Goal: Task Accomplishment & Management: Complete application form

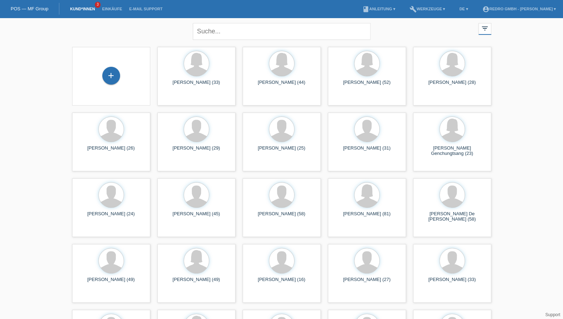
click at [98, 78] on div "+" at bounding box center [111, 76] width 67 height 19
click at [103, 76] on div "+" at bounding box center [111, 76] width 17 height 12
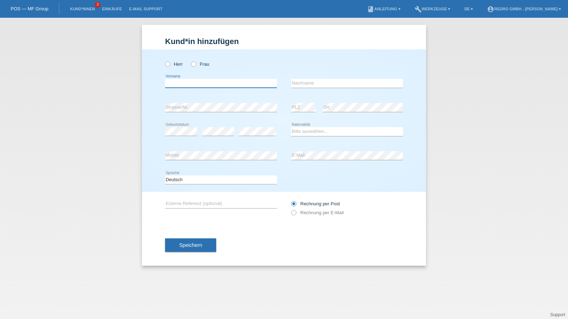
click at [201, 85] on input "text" at bounding box center [221, 83] width 112 height 9
paste input "Merjteta Januzja"
click at [225, 83] on input "Merjteta Januzja" at bounding box center [221, 83] width 112 height 9
type input "Merjteta"
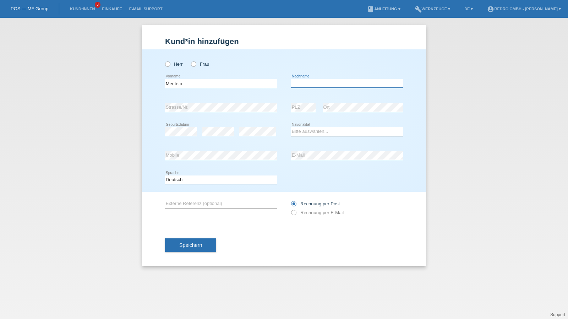
paste input "Januzja"
type input "Januzja"
click at [176, 87] on input "Merjteta" at bounding box center [221, 83] width 112 height 9
type input "Merjeta"
click at [202, 66] on label "Frau" at bounding box center [200, 63] width 18 height 5
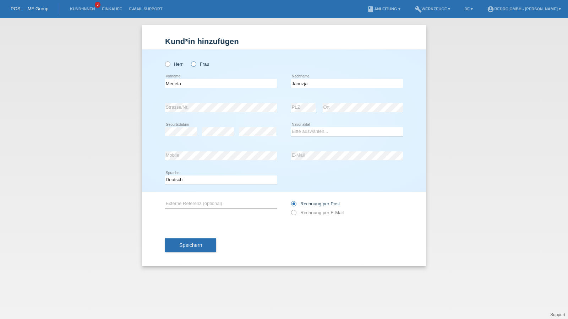
click at [196, 66] on input "Frau" at bounding box center [193, 63] width 5 height 5
radio input "true"
click at [77, 10] on link "Kund*innen" at bounding box center [82, 9] width 32 height 4
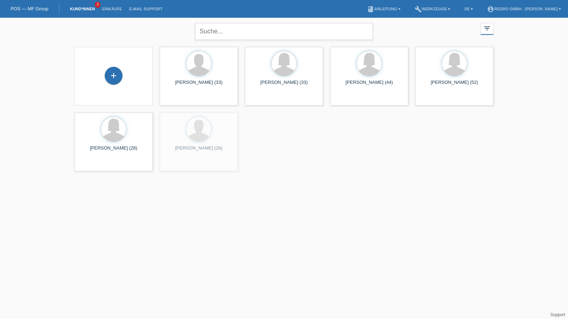
drag, startPoint x: 112, startPoint y: 73, endPoint x: 315, endPoint y: 28, distance: 207.4
click at [112, 73] on div "+" at bounding box center [113, 76] width 17 height 12
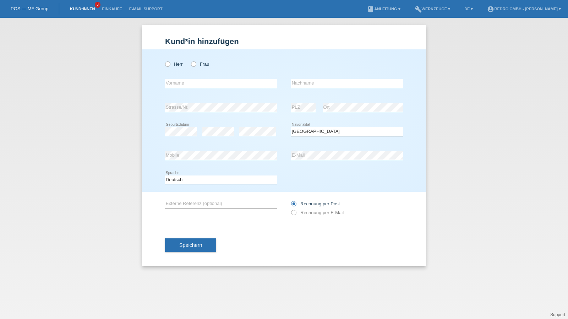
click at [89, 11] on link "Kund*innen" at bounding box center [82, 9] width 32 height 4
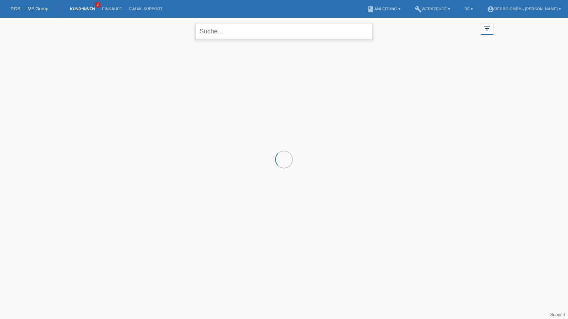
click at [238, 27] on input "text" at bounding box center [284, 31] width 178 height 17
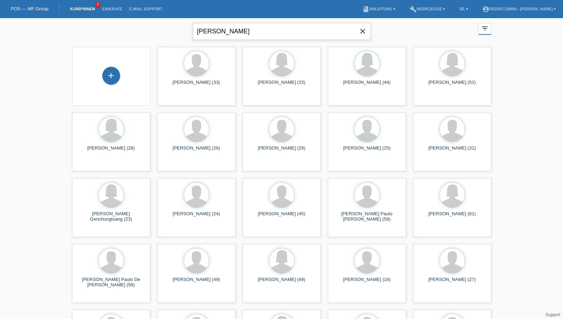
type input "luca fehr"
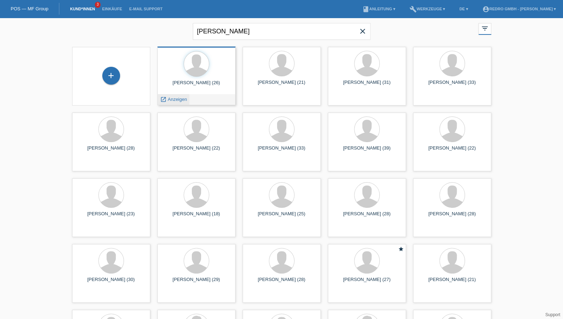
click at [179, 100] on span "Anzeigen" at bounding box center [177, 99] width 19 height 5
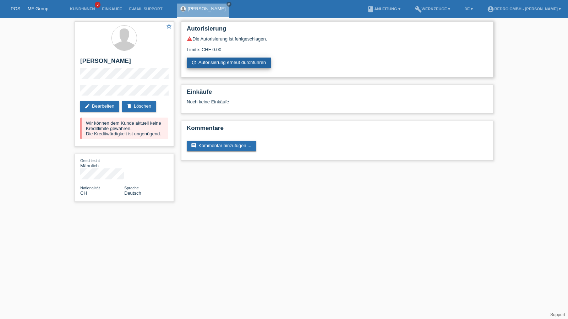
click at [253, 59] on link "refresh Autorisierung erneut durchführen" at bounding box center [229, 63] width 84 height 11
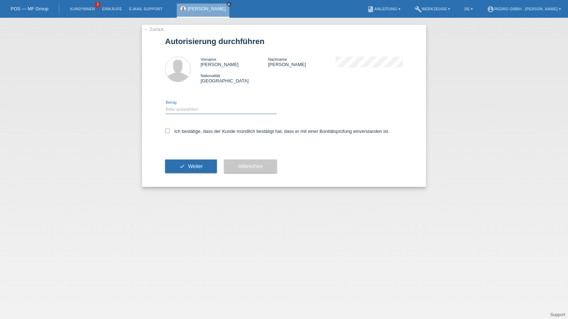
click at [206, 112] on select "Bitte auswählen CHF 1.00 - CHF 499.00 CHF 500.00 - CHF 1'999.00 CHF 2'000.00 - …" at bounding box center [221, 109] width 112 height 9
select select "1"
click at [165, 105] on select "Bitte auswählen CHF 1.00 - CHF 499.00 CHF 500.00 - CHF 1'999.00 CHF 2'000.00 - …" at bounding box center [221, 109] width 112 height 9
click at [192, 131] on label "Ich bestätige, dass der Kunde mündlich bestätigt hat, dass er mit einer Bonität…" at bounding box center [277, 131] width 224 height 5
click at [170, 131] on input "Ich bestätige, dass der Kunde mündlich bestätigt hat, dass er mit einer Bonität…" at bounding box center [167, 131] width 5 height 5
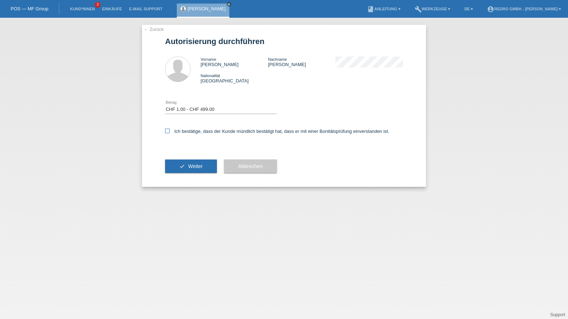
checkbox input "true"
click at [181, 168] on button "check Weiter" at bounding box center [191, 165] width 52 height 13
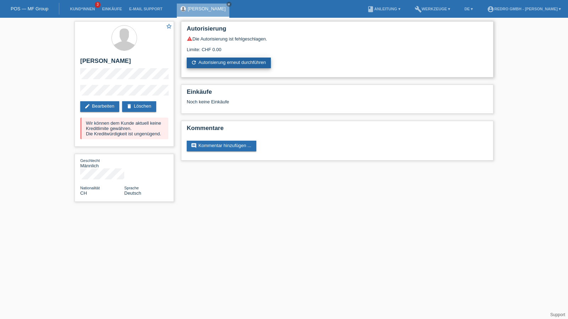
click at [215, 65] on link "refresh Autorisierung erneut durchführen" at bounding box center [229, 63] width 84 height 11
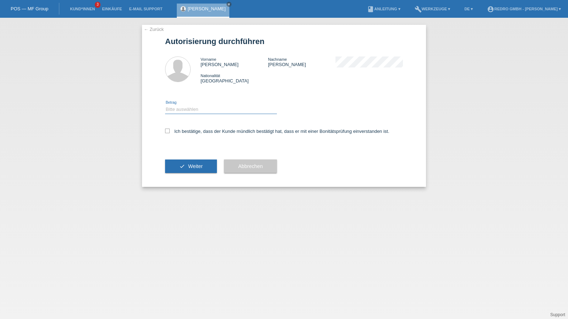
drag, startPoint x: 202, startPoint y: 108, endPoint x: 197, endPoint y: 113, distance: 7.0
click at [202, 108] on select "Bitte auswählen CHF 1.00 - CHF 499.00 CHF 500.00 - CHF 1'999.00 CHF 2'000.00 - …" at bounding box center [221, 109] width 112 height 9
select select "1"
click at [165, 105] on select "Bitte auswählen CHF 1.00 - CHF 499.00 CHF 500.00 - CHF 1'999.00 CHF 2'000.00 - …" at bounding box center [221, 109] width 112 height 9
click at [176, 130] on label "Ich bestätige, dass der Kunde mündlich bestätigt hat, dass er mit einer Bonität…" at bounding box center [277, 131] width 224 height 5
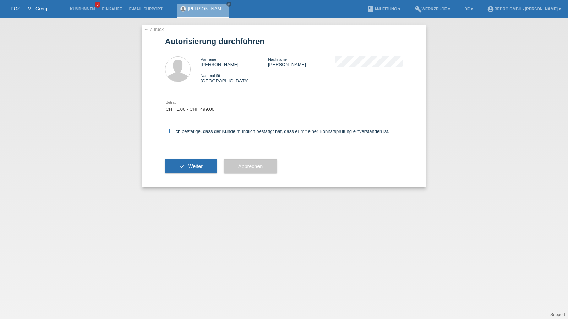
click at [170, 130] on input "Ich bestätige, dass der Kunde mündlich bestätigt hat, dass er mit einer Bonität…" at bounding box center [167, 131] width 5 height 5
checkbox input "true"
click at [174, 168] on button "check Weiter" at bounding box center [191, 165] width 52 height 13
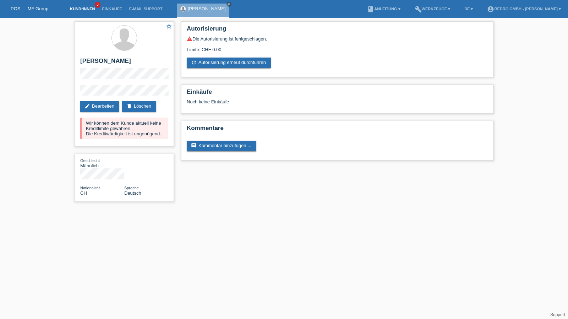
click at [84, 10] on link "Kund*innen" at bounding box center [82, 9] width 32 height 4
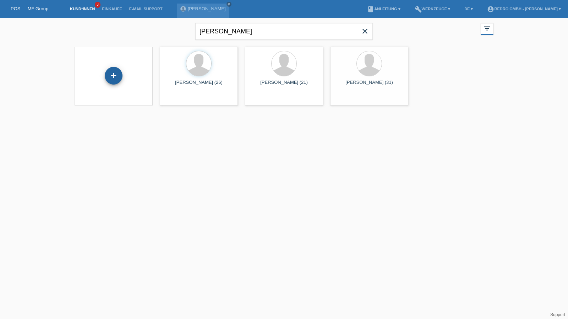
click at [117, 76] on div "+" at bounding box center [114, 76] width 18 height 18
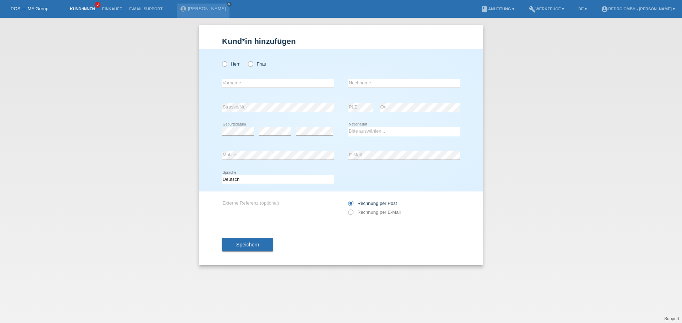
click at [89, 8] on link "Kund*innen" at bounding box center [82, 9] width 32 height 4
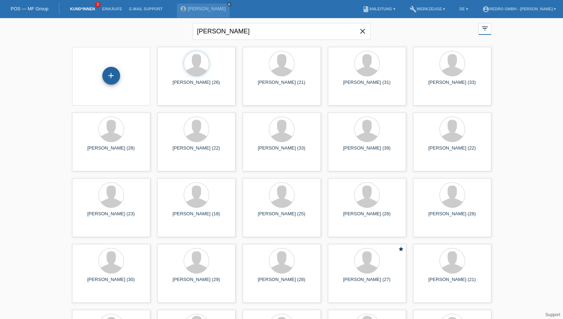
click at [116, 78] on div "+" at bounding box center [111, 76] width 18 height 18
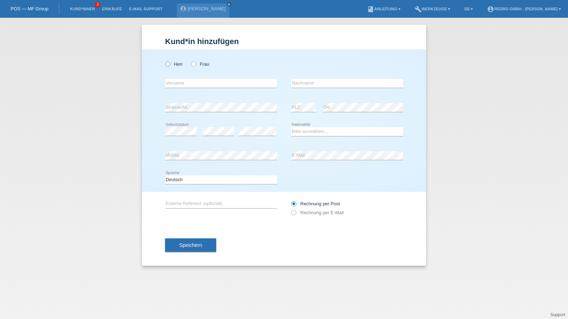
click at [178, 66] on label "Herr" at bounding box center [174, 63] width 18 height 5
click at [170, 66] on input "Herr" at bounding box center [167, 63] width 5 height 5
radio input "true"
click at [177, 85] on input "text" at bounding box center [221, 83] width 112 height 9
type input "[PERSON_NAME]"
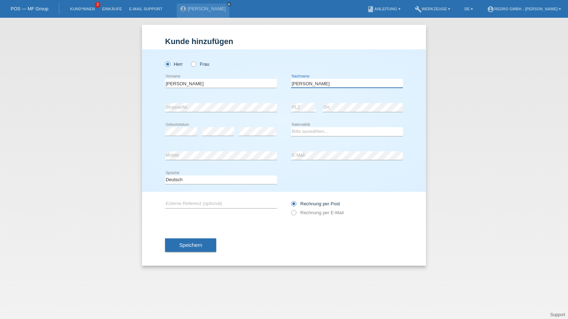
type input "[PERSON_NAME]"
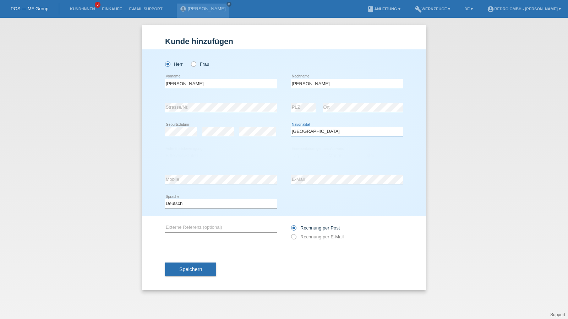
select select "RO"
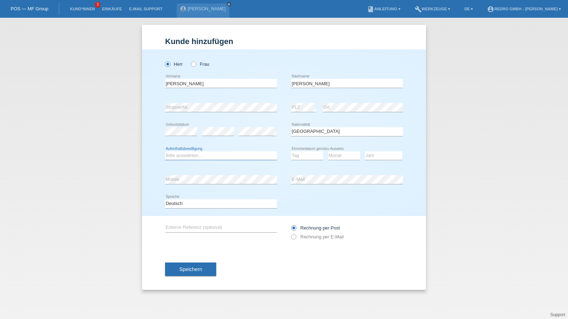
select select "B"
select select "21"
select select "07"
select select "2013"
click at [175, 269] on button "Speichern" at bounding box center [190, 268] width 51 height 13
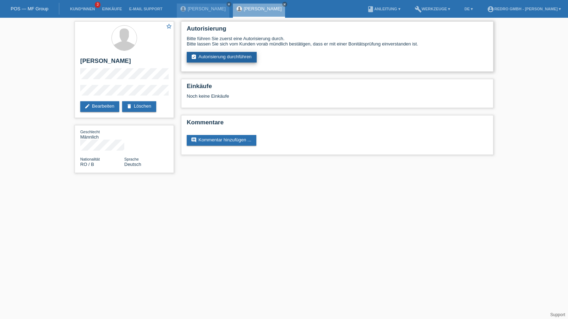
click at [208, 60] on link "assignment_turned_in Autorisierung durchführen" at bounding box center [222, 57] width 70 height 11
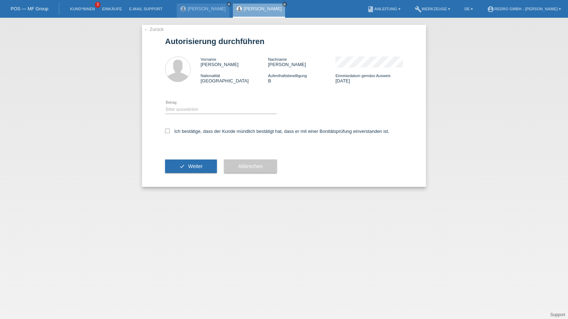
click at [191, 114] on icon at bounding box center [221, 114] width 112 height 0
click at [192, 111] on select "Bitte auswählen CHF 1.00 - CHF 499.00 CHF 500.00 - CHF 1'999.00 CHF 2'000.00 - …" at bounding box center [221, 109] width 112 height 9
select select "1"
click at [165, 105] on select "Bitte auswählen CHF 1.00 - CHF 499.00 CHF 500.00 - CHF 1'999.00 CHF 2'000.00 - …" at bounding box center [221, 109] width 112 height 9
click at [185, 133] on label "Ich bestätige, dass der Kunde mündlich bestätigt hat, dass er mit einer Bonität…" at bounding box center [277, 131] width 224 height 5
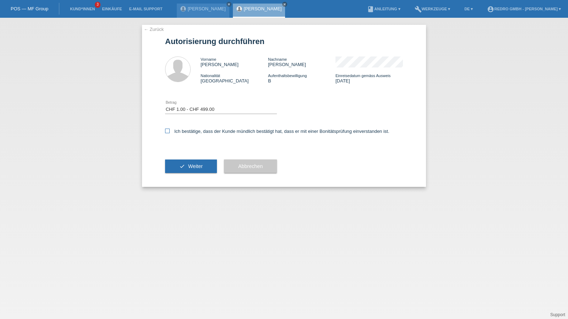
click at [170, 133] on input "Ich bestätige, dass der Kunde mündlich bestätigt hat, dass er mit einer Bonität…" at bounding box center [167, 131] width 5 height 5
checkbox input "true"
click at [181, 174] on div "check Weiter" at bounding box center [191, 166] width 52 height 41
click at [181, 168] on icon "check" at bounding box center [182, 166] width 6 height 6
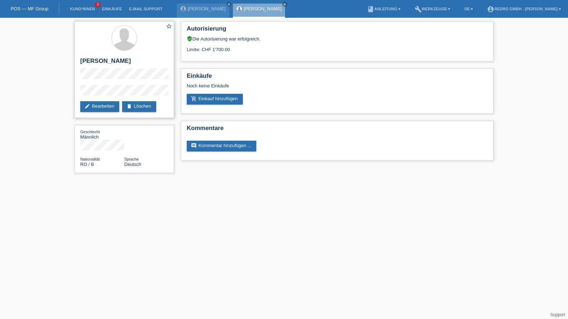
click at [104, 61] on h2 "[PERSON_NAME]" at bounding box center [124, 63] width 88 height 11
copy div "[PERSON_NAME]"
click at [75, 91] on div "star_border [PERSON_NAME] edit Bearbeiten delete Löschen" at bounding box center [124, 69] width 99 height 97
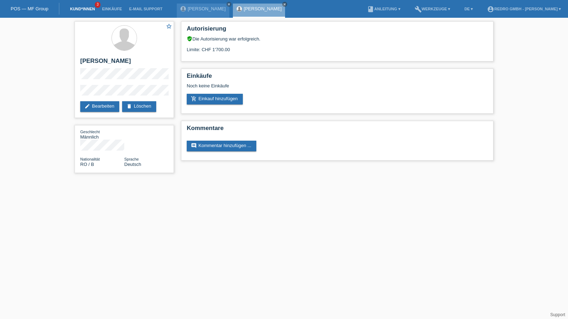
drag, startPoint x: 79, startPoint y: 12, endPoint x: 82, endPoint y: 7, distance: 5.3
click at [79, 12] on li "Kund*innen 3" at bounding box center [82, 9] width 32 height 18
click at [82, 7] on link "Kund*innen" at bounding box center [82, 9] width 32 height 4
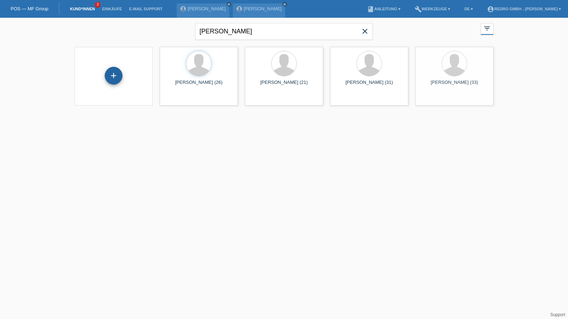
click at [120, 73] on div "+" at bounding box center [113, 76] width 17 height 12
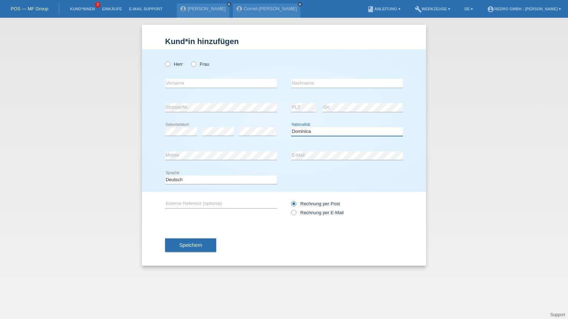
select select "DO"
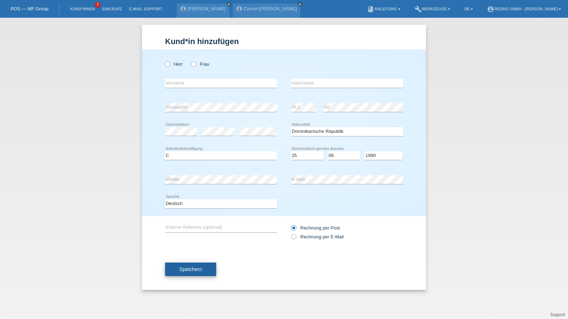
click at [183, 265] on button "Speichern" at bounding box center [190, 268] width 51 height 13
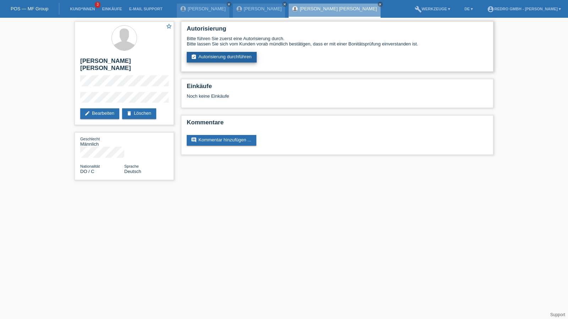
drag, startPoint x: 217, startPoint y: 58, endPoint x: 215, endPoint y: 61, distance: 3.8
click at [217, 58] on link "assignment_turned_in Autorisierung durchführen" at bounding box center [222, 57] width 70 height 11
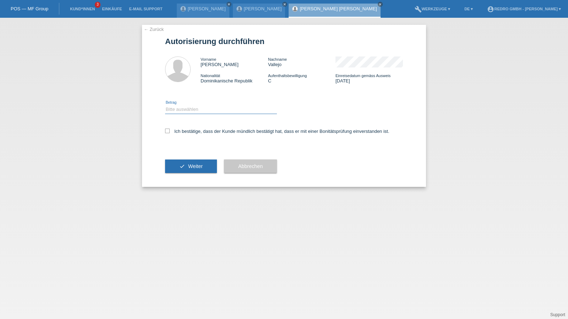
click at [191, 105] on select "Bitte auswählen CHF 1.00 - CHF 499.00 CHF 500.00 - CHF 1'999.00 CHF 2'000.00 - …" at bounding box center [221, 109] width 112 height 9
drag, startPoint x: 191, startPoint y: 108, endPoint x: 187, endPoint y: 120, distance: 12.0
click at [191, 108] on select "Bitte auswählen CHF 1.00 - CHF 499.00 CHF 500.00 - CHF 1'999.00 CHF 2'000.00 - …" at bounding box center [221, 109] width 112 height 9
click at [187, 110] on select "Bitte auswählen CHF 1.00 - CHF 499.00 CHF 500.00 - CHF 1'999.00 CHF 2'000.00 - …" at bounding box center [221, 109] width 112 height 9
select select "1"
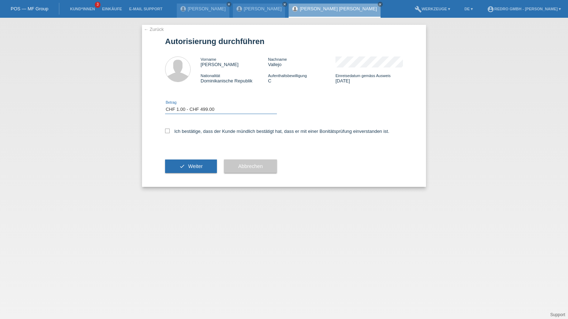
click at [165, 105] on select "Bitte auswählen CHF 1.00 - CHF 499.00 CHF 500.00 - CHF 1'999.00 CHF 2'000.00 - …" at bounding box center [221, 109] width 112 height 9
click at [181, 132] on label "Ich bestätige, dass der Kunde mündlich bestätigt hat, dass er mit einer Bonität…" at bounding box center [277, 131] width 224 height 5
click at [170, 132] on input "Ich bestätige, dass der Kunde mündlich bestätigt hat, dass er mit einer Bonität…" at bounding box center [167, 131] width 5 height 5
checkbox input "true"
click at [178, 164] on button "check Weiter" at bounding box center [191, 165] width 52 height 13
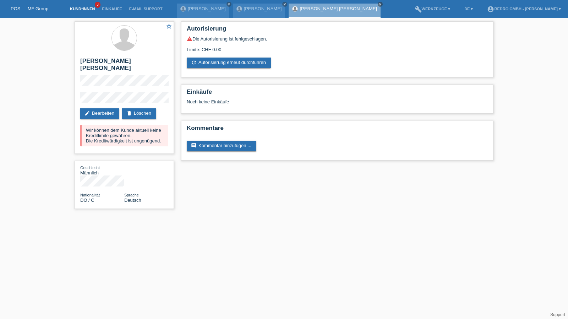
click at [78, 9] on link "Kund*innen" at bounding box center [82, 9] width 32 height 4
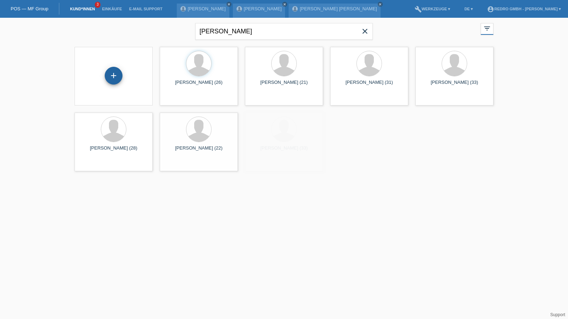
click at [116, 78] on div "+" at bounding box center [114, 76] width 18 height 18
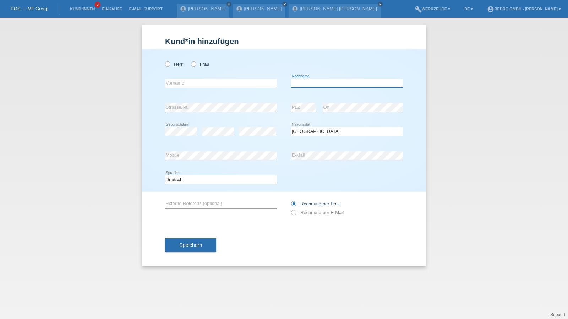
click at [339, 81] on input "text" at bounding box center [347, 83] width 112 height 9
type input "[PERSON_NAME] [PERSON_NAME]"
select select "PT"
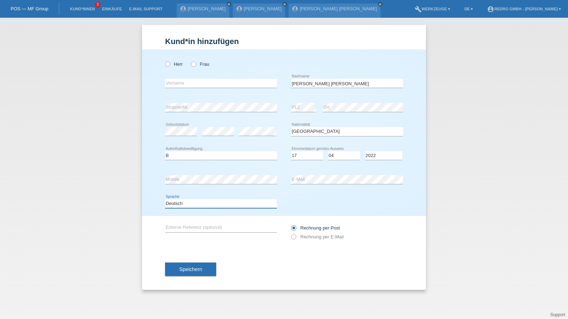
click at [193, 205] on select "Deutsch Français Italiano English" at bounding box center [221, 203] width 112 height 9
select select "en"
click at [165, 199] on select "Deutsch Français Italiano English" at bounding box center [221, 203] width 112 height 9
click at [178, 262] on button "Speichern" at bounding box center [190, 268] width 51 height 13
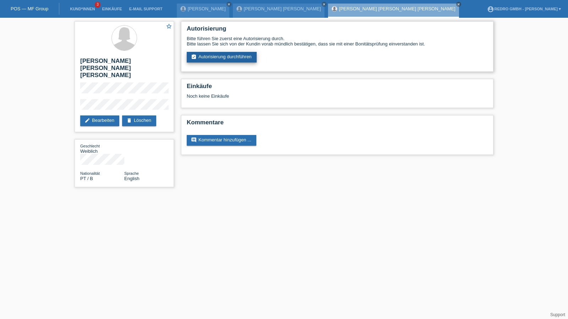
click at [211, 61] on link "assignment_turned_in Autorisierung durchführen" at bounding box center [222, 57] width 70 height 11
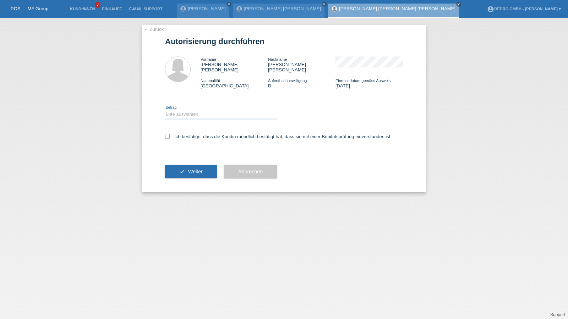
click at [209, 111] on select "Bitte auswählen CHF 1.00 - CHF 499.00 CHF 500.00 - CHF 1'999.00 CHF 2'000.00 - …" at bounding box center [221, 114] width 112 height 9
select select "1"
click at [165, 110] on select "Bitte auswählen CHF 1.00 - CHF 499.00 CHF 500.00 - CHF 1'999.00 CHF 2'000.00 - …" at bounding box center [221, 114] width 112 height 9
click at [186, 134] on label "Ich bestätige, dass die Kundin mündlich bestätigt hat, dass sie mit einer Bonit…" at bounding box center [278, 136] width 227 height 5
click at [170, 134] on input "Ich bestätige, dass die Kundin mündlich bestätigt hat, dass sie mit einer Bonit…" at bounding box center [167, 136] width 5 height 5
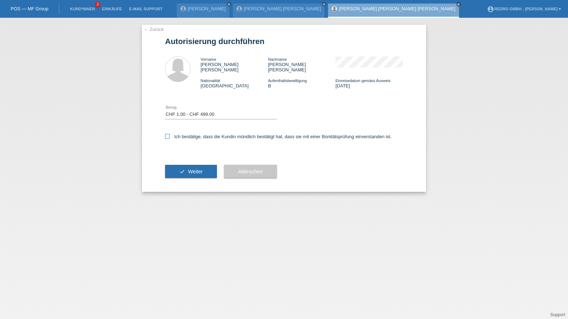
checkbox input "true"
click at [182, 167] on button "check Weiter" at bounding box center [191, 171] width 52 height 13
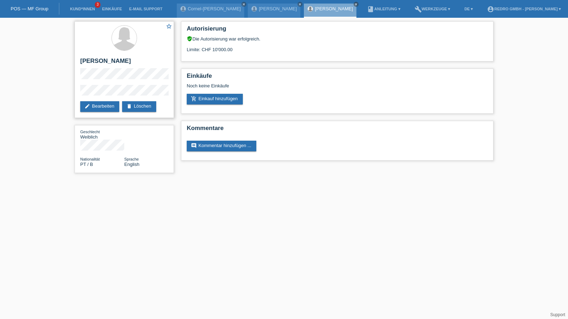
click at [96, 66] on h2 "[PERSON_NAME]" at bounding box center [124, 63] width 88 height 11
click at [96, 66] on h2 "[PERSON_NAME] [PERSON_NAME] [PERSON_NAME]" at bounding box center [124, 63] width 88 height 11
copy div "[PERSON_NAME] [PERSON_NAME] [PERSON_NAME]"
click at [76, 100] on div "star_border Joana Catarina Vasconcelos Ribeiro edit Bearbeiten delete Löschen" at bounding box center [124, 69] width 99 height 97
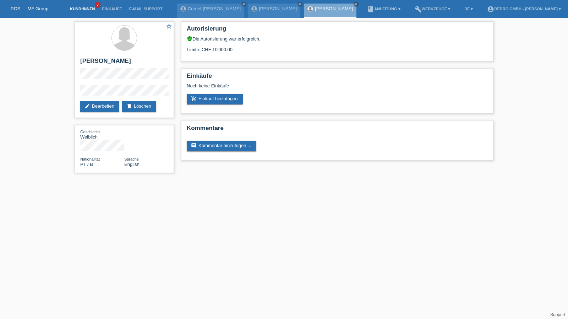
click at [89, 10] on link "Kund*innen" at bounding box center [82, 9] width 32 height 4
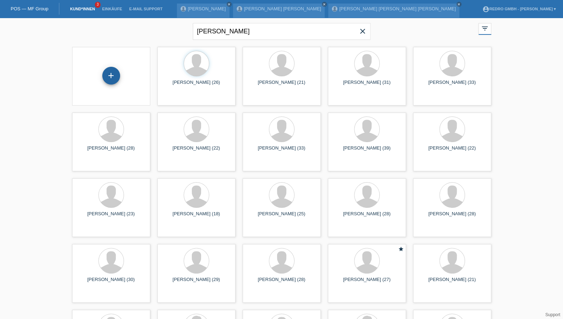
click at [118, 74] on div "+" at bounding box center [111, 76] width 18 height 18
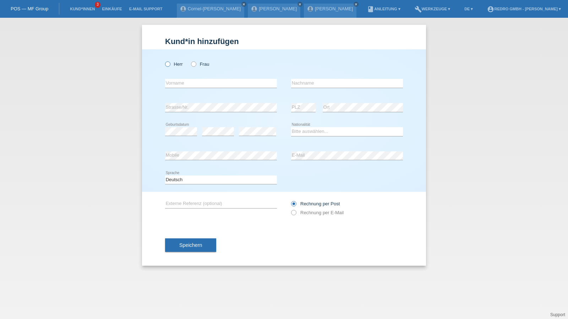
click at [172, 65] on label "Herr" at bounding box center [174, 63] width 18 height 5
click at [170, 65] on input "Herr" at bounding box center [167, 63] width 5 height 5
radio input "true"
click at [179, 83] on input "text" at bounding box center [221, 83] width 112 height 9
click at [291, 132] on select "Bitte auswählen... Schweiz Deutschland Liechtenstein Österreich ------------ Af…" at bounding box center [347, 131] width 112 height 9
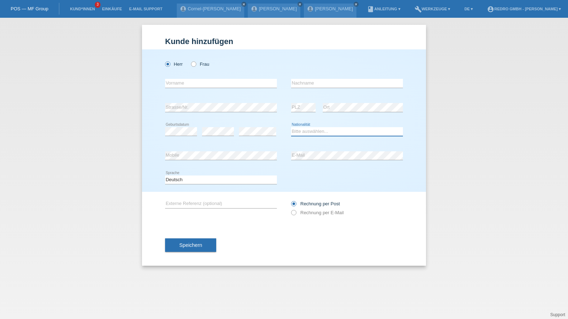
click at [291, 132] on select "Bitte auswählen... Schweiz Deutschland Liechtenstein Österreich ------------ Af…" at bounding box center [347, 131] width 112 height 9
select select "DE"
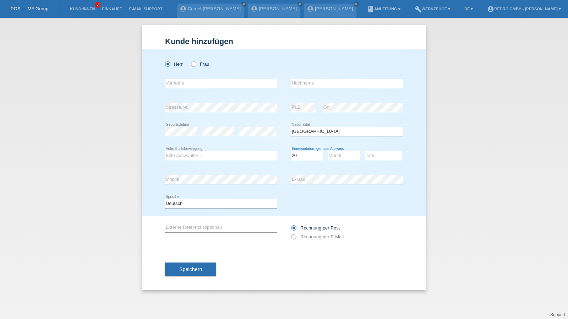
select select "21"
select select "10"
select select "2021"
click at [202, 81] on input "text" at bounding box center [221, 83] width 112 height 9
type input "Mohamed Foued"
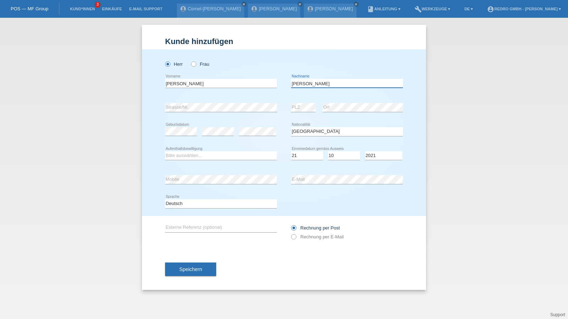
type input "Harizi"
select select "TN"
select select "B"
click at [181, 102] on div "error Strasse/Nr." at bounding box center [221, 108] width 112 height 24
click at [178, 204] on select "Deutsch Français Italiano English" at bounding box center [221, 203] width 112 height 9
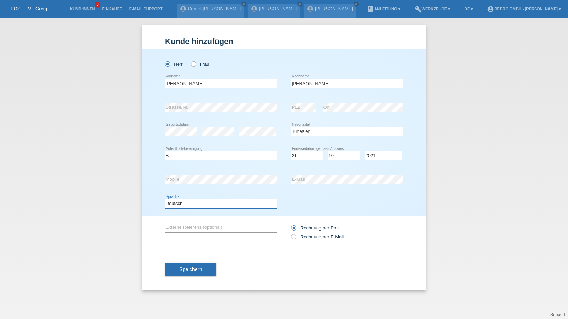
select select "fr"
click at [165, 199] on select "Deutsch Français Italiano English" at bounding box center [221, 203] width 112 height 9
click at [185, 267] on span "Speichern" at bounding box center [190, 269] width 23 height 6
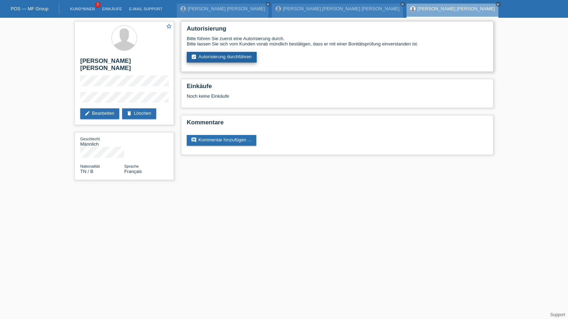
click at [234, 53] on link "assignment_turned_in Autorisierung durchführen" at bounding box center [222, 57] width 70 height 11
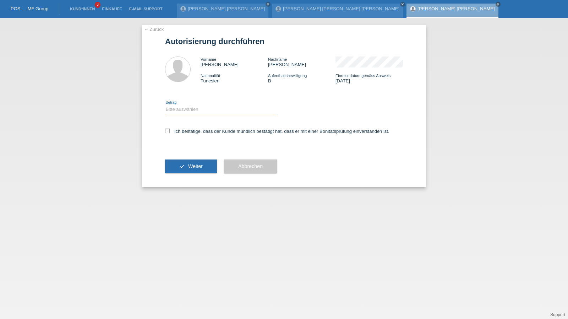
click at [192, 107] on select "Bitte auswählen CHF 1.00 - CHF 499.00 CHF 500.00 - CHF 1'999.00 CHF 2'000.00 - …" at bounding box center [221, 109] width 112 height 9
select select "1"
click at [165, 105] on select "Bitte auswählen CHF 1.00 - CHF 499.00 CHF 500.00 - CHF 1'999.00 CHF 2'000.00 - …" at bounding box center [221, 109] width 112 height 9
click at [183, 133] on label "Ich bestätige, dass der Kunde mündlich bestätigt hat, dass er mit einer Bonität…" at bounding box center [277, 131] width 224 height 5
click at [170, 133] on input "Ich bestätige, dass der Kunde mündlich bestätigt hat, dass er mit einer Bonität…" at bounding box center [167, 131] width 5 height 5
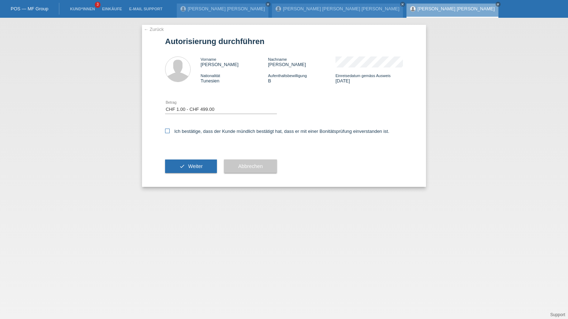
checkbox input "true"
click at [182, 167] on button "check Weiter" at bounding box center [191, 165] width 52 height 13
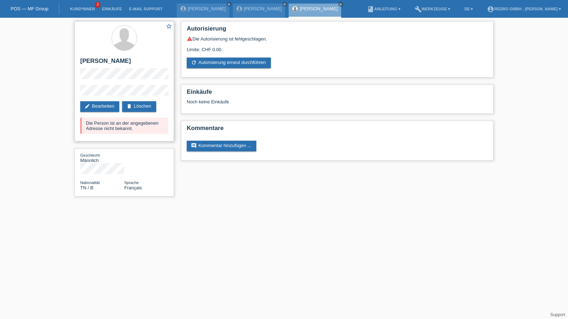
click at [127, 63] on h2 "[PERSON_NAME]" at bounding box center [124, 63] width 88 height 11
click at [127, 63] on h2 "Mohamed Foued Harizi" at bounding box center [124, 63] width 88 height 11
copy div "Mohamed Foued Harizi"
click at [77, 95] on div "star_border Mohamed Foued Harizi edit Bearbeiten delete Löschen Die Person ist …" at bounding box center [124, 81] width 99 height 120
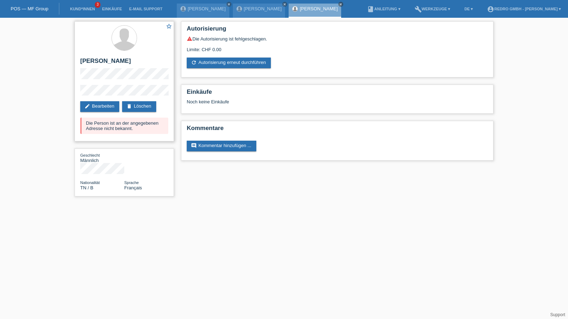
click at [116, 66] on h2 "[PERSON_NAME] [PERSON_NAME]" at bounding box center [124, 63] width 88 height 11
copy div "[PERSON_NAME] [PERSON_NAME]"
click at [82, 8] on link "Kund*innen" at bounding box center [82, 9] width 32 height 4
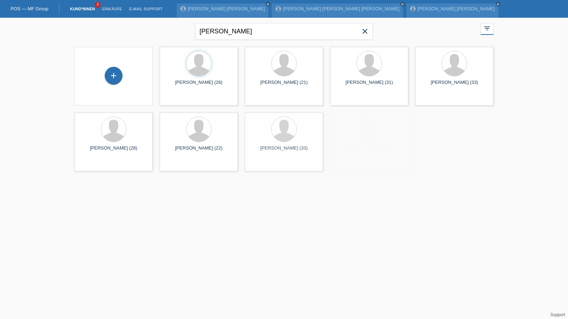
drag, startPoint x: 115, startPoint y: 79, endPoint x: 147, endPoint y: 72, distance: 32.3
click at [115, 79] on div "+" at bounding box center [113, 76] width 17 height 12
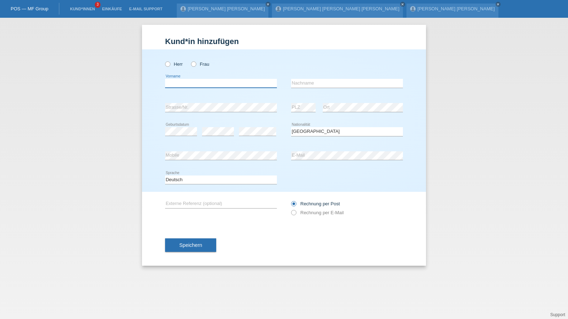
click at [187, 82] on input "text" at bounding box center [221, 83] width 112 height 9
type input "Erijon"
type input "Zeqiri"
click at [346, 83] on input "Zeqiri" at bounding box center [347, 83] width 112 height 9
select select "DE"
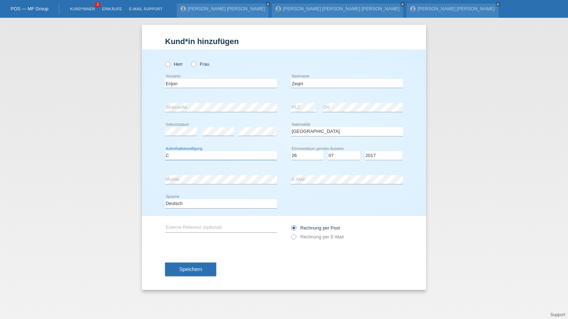
select select "C"
select select "26"
click at [179, 273] on button "Speichern" at bounding box center [190, 268] width 51 height 13
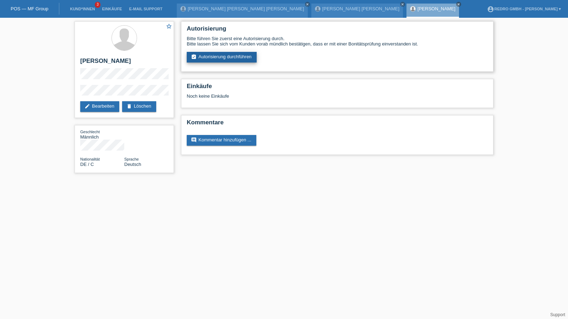
click at [209, 58] on link "assignment_turned_in Autorisierung durchführen" at bounding box center [222, 57] width 70 height 11
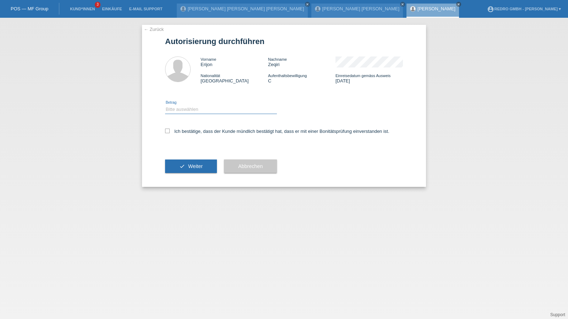
drag, startPoint x: 191, startPoint y: 108, endPoint x: 190, endPoint y: 113, distance: 4.7
click at [191, 108] on select "Bitte auswählen CHF 1.00 - CHF 499.00 CHF 500.00 - CHF 1'999.00 CHF 2'000.00 - …" at bounding box center [221, 109] width 112 height 9
select select "1"
click at [165, 105] on select "Bitte auswählen CHF 1.00 - CHF 499.00 CHF 500.00 - CHF 1'999.00 CHF 2'000.00 - …" at bounding box center [221, 109] width 112 height 9
click at [181, 131] on label "Ich bestätige, dass der Kunde mündlich bestätigt hat, dass er mit einer Bonität…" at bounding box center [277, 131] width 224 height 5
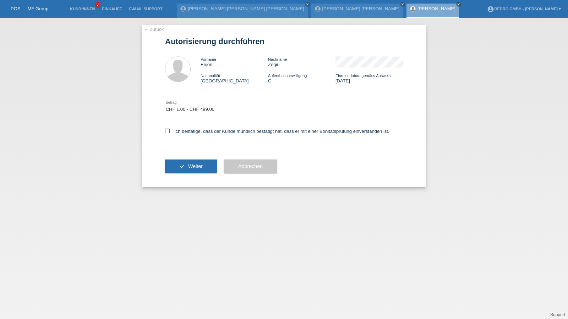
click at [170, 131] on input "Ich bestätige, dass der Kunde mündlich bestätigt hat, dass er mit einer Bonität…" at bounding box center [167, 131] width 5 height 5
checkbox input "true"
click at [182, 176] on div "check Weiter" at bounding box center [191, 166] width 52 height 41
drag, startPoint x: 184, startPoint y: 169, endPoint x: 181, endPoint y: 160, distance: 9.8
click at [184, 169] on button "check Weiter" at bounding box center [191, 165] width 52 height 13
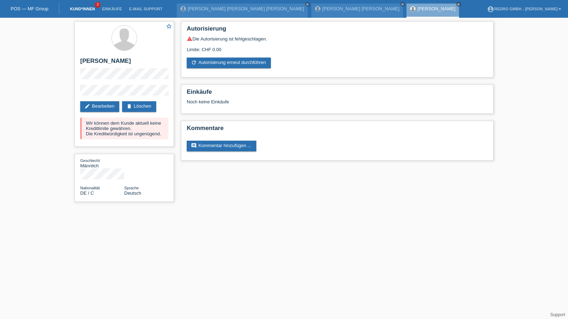
click at [77, 11] on link "Kund*innen" at bounding box center [82, 9] width 32 height 4
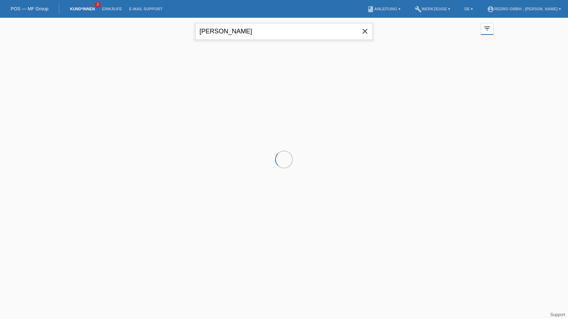
click at [266, 34] on input "[PERSON_NAME]" at bounding box center [284, 31] width 178 height 17
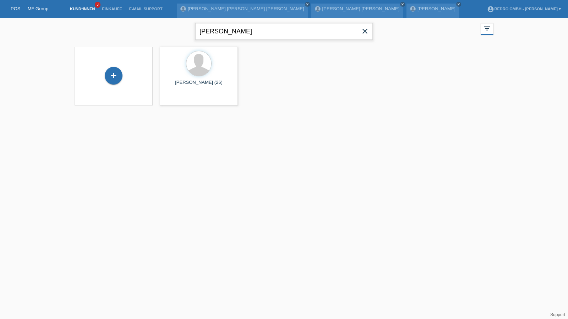
click at [266, 34] on input "[PERSON_NAME]" at bounding box center [284, 31] width 178 height 17
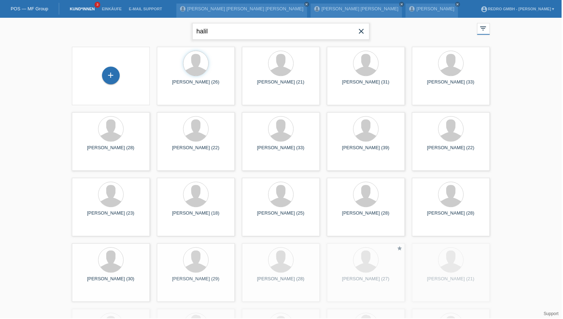
type input "halil"
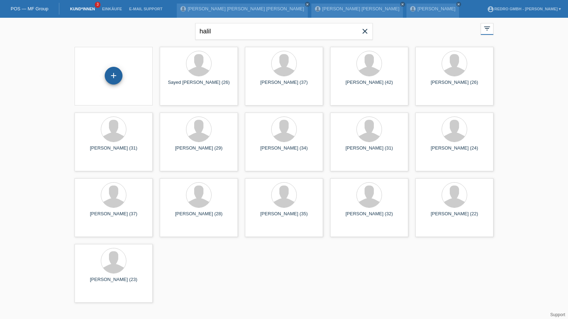
click at [111, 74] on div "+" at bounding box center [114, 76] width 18 height 18
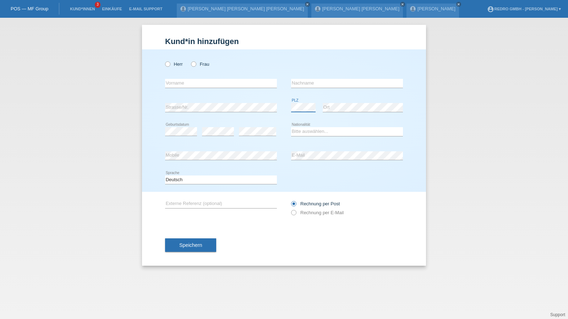
click at [303, 18] on body "POS — MF Group Kund*innen 3 Einkäufe E-Mail Support Joana Catarina Vasconcelos …" at bounding box center [284, 18] width 568 height 0
click at [332, 84] on input "text" at bounding box center [347, 83] width 112 height 9
click at [179, 64] on label "Herr" at bounding box center [174, 63] width 18 height 5
click at [170, 64] on input "Herr" at bounding box center [167, 63] width 5 height 5
radio input "true"
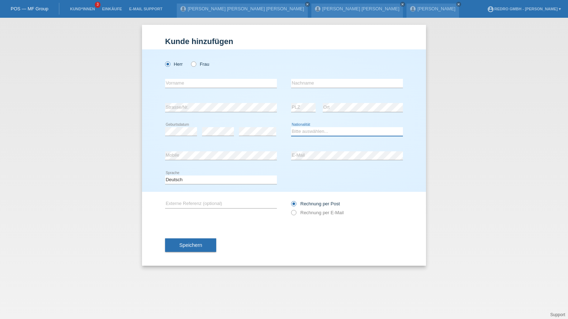
click at [316, 131] on select "Bitte auswählen... Schweiz Deutschland Liechtenstein Österreich ------------ Af…" at bounding box center [347, 131] width 112 height 9
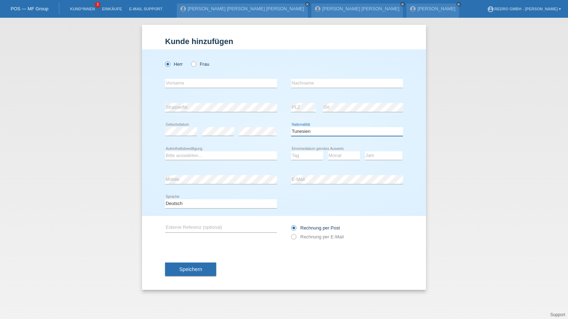
select select "TR"
select select "C"
select select "23"
select select "03"
select select "2009"
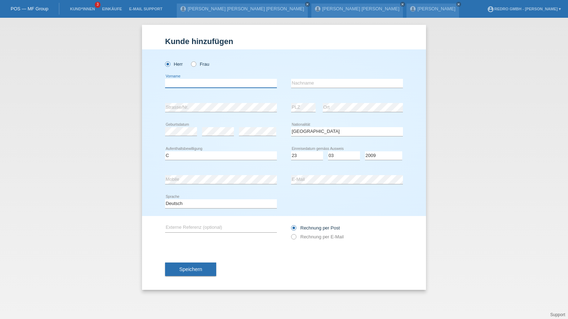
click at [189, 80] on input "text" at bounding box center [221, 83] width 112 height 9
type input "[PERSON_NAME]"
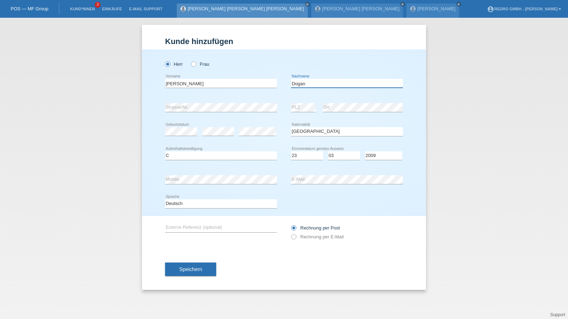
type input "Dogan"
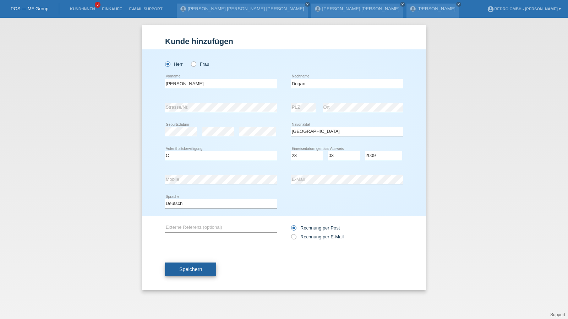
click at [188, 268] on span "Speichern" at bounding box center [190, 269] width 23 height 6
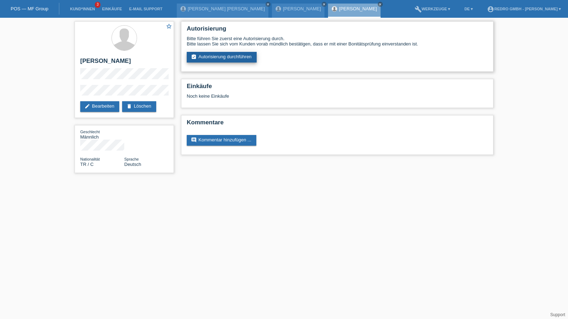
click at [200, 57] on link "assignment_turned_in Autorisierung durchführen" at bounding box center [222, 57] width 70 height 11
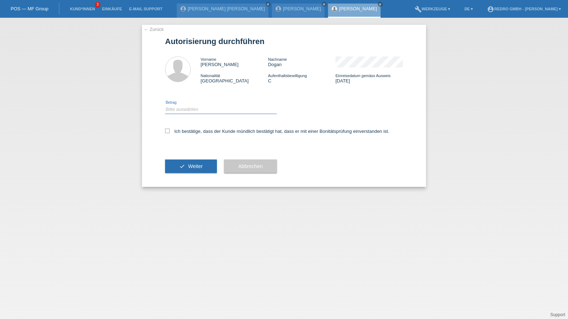
click at [198, 112] on select "Bitte auswählen CHF 1.00 - CHF 499.00 CHF 500.00 - CHF 1'999.00 CHF 2'000.00 - …" at bounding box center [221, 109] width 112 height 9
select select "1"
click at [165, 105] on select "Bitte auswählen CHF 1.00 - CHF 499.00 CHF 500.00 - CHF 1'999.00 CHF 2'000.00 - …" at bounding box center [221, 109] width 112 height 9
click at [184, 131] on label "Ich bestätige, dass der Kunde mündlich bestätigt hat, dass er mit einer Bonität…" at bounding box center [277, 131] width 224 height 5
click at [170, 131] on input "Ich bestätige, dass der Kunde mündlich bestätigt hat, dass er mit einer Bonität…" at bounding box center [167, 131] width 5 height 5
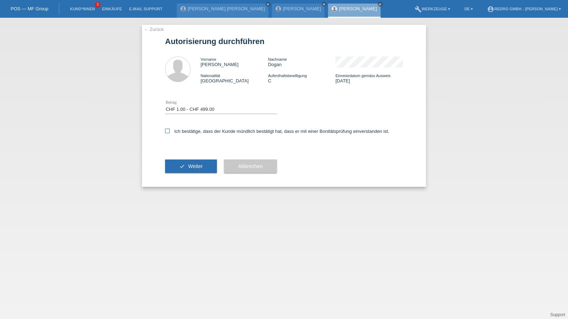
checkbox input "true"
click at [184, 159] on div "check Weiter" at bounding box center [191, 166] width 52 height 41
click at [180, 165] on icon "check" at bounding box center [182, 166] width 6 height 6
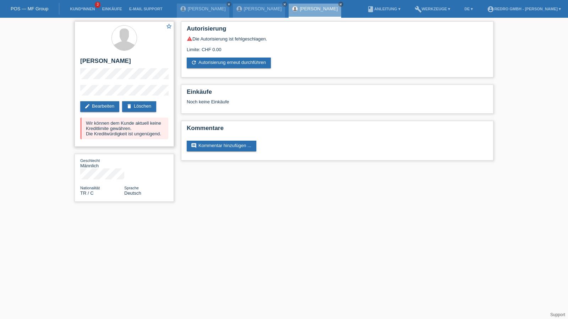
click at [114, 60] on h2 "[PERSON_NAME]" at bounding box center [124, 63] width 88 height 11
copy div "[PERSON_NAME]"
click at [72, 93] on div "star_border Halil Ibrahim Dogan edit Bearbeiten delete Löschen Wir können dem K…" at bounding box center [124, 113] width 107 height 191
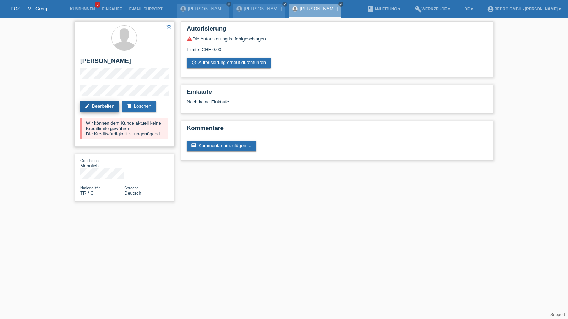
click at [85, 108] on icon "edit" at bounding box center [87, 106] width 6 height 6
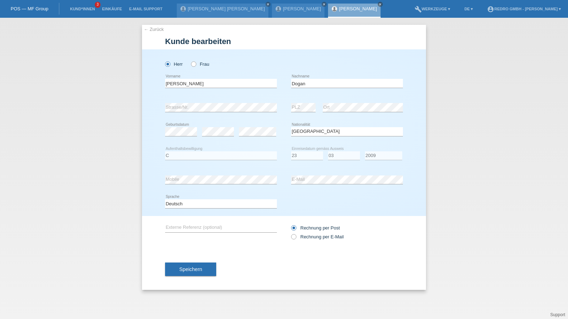
select select "TR"
select select "C"
select select "23"
select select "03"
select select "2009"
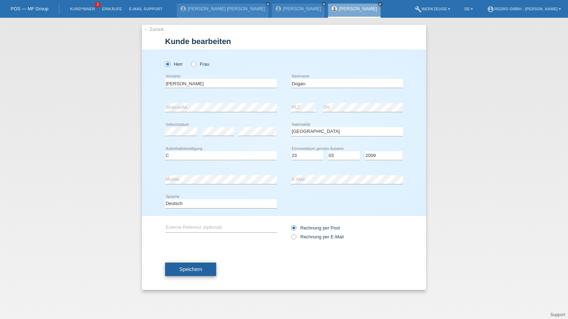
click at [182, 269] on span "Speichern" at bounding box center [190, 269] width 23 height 6
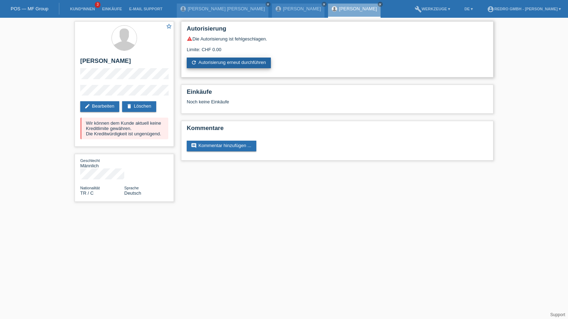
click at [249, 64] on link "refresh Autorisierung erneut durchführen" at bounding box center [229, 63] width 84 height 11
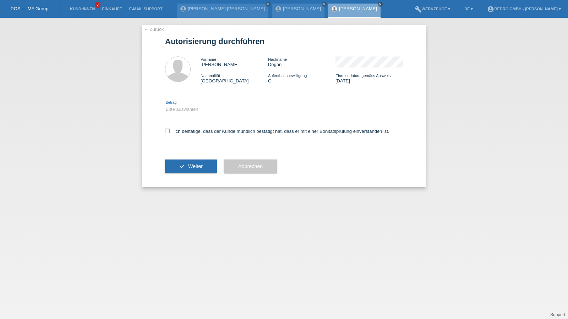
drag, startPoint x: 199, startPoint y: 108, endPoint x: 193, endPoint y: 113, distance: 7.5
click at [199, 108] on select "Bitte auswählen CHF 1.00 - CHF 499.00 CHF 500.00 - CHF 1'999.00 CHF 2'000.00 - …" at bounding box center [221, 109] width 112 height 9
select select "1"
click at [165, 105] on select "Bitte auswählen CHF 1.00 - CHF 499.00 CHF 500.00 - CHF 1'999.00 CHF 2'000.00 - …" at bounding box center [221, 109] width 112 height 9
click at [186, 135] on div "Ich bestätige, dass der Kunde mündlich bestätigt hat, dass er mit einer Bonität…" at bounding box center [284, 133] width 238 height 24
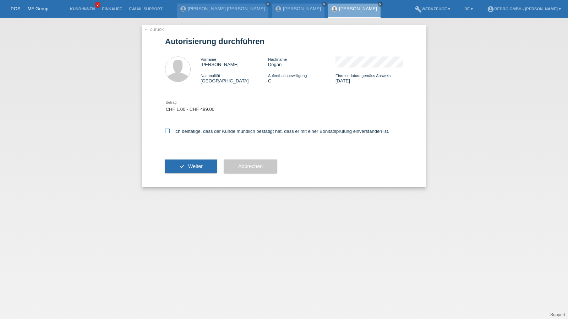
click at [189, 133] on label "Ich bestätige, dass der Kunde mündlich bestätigt hat, dass er mit einer Bonität…" at bounding box center [277, 131] width 224 height 5
click at [170, 133] on input "Ich bestätige, dass der Kunde mündlich bestätigt hat, dass er mit einer Bonität…" at bounding box center [167, 131] width 5 height 5
checkbox input "true"
click at [186, 167] on button "check Weiter" at bounding box center [191, 165] width 52 height 13
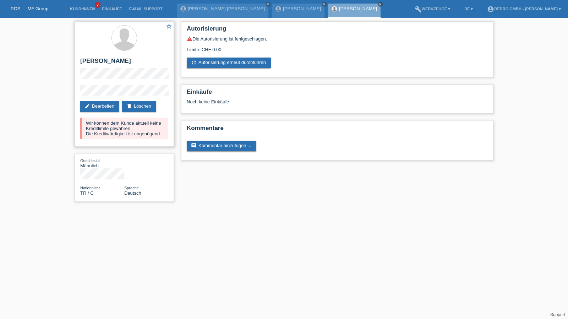
click at [117, 61] on h2 "[PERSON_NAME]" at bounding box center [124, 63] width 88 height 11
copy div "[PERSON_NAME]"
click at [88, 10] on link "Kund*innen" at bounding box center [82, 9] width 32 height 4
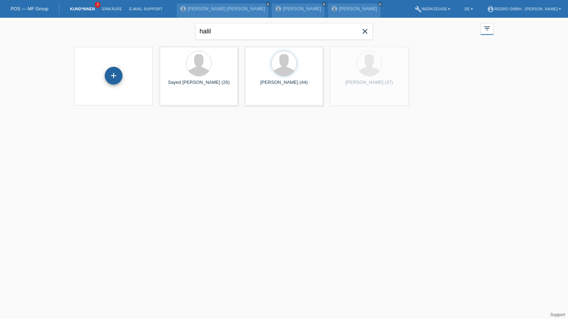
click at [121, 77] on div "+" at bounding box center [113, 76] width 17 height 12
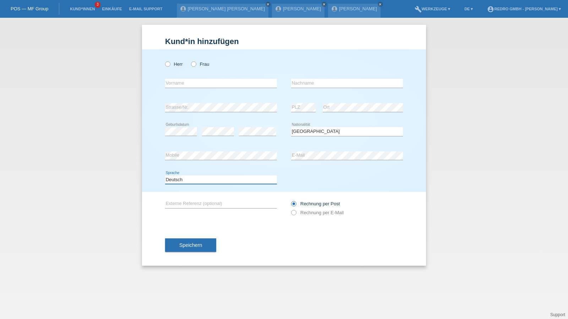
click at [184, 181] on select "Deutsch Français Italiano English" at bounding box center [221, 179] width 112 height 9
select select "fr"
click at [165, 175] on select "Deutsch Français Italiano English" at bounding box center [221, 179] width 112 height 9
click at [340, 76] on div "error Nachname" at bounding box center [347, 83] width 112 height 24
click at [339, 82] on input "text" at bounding box center [347, 83] width 112 height 9
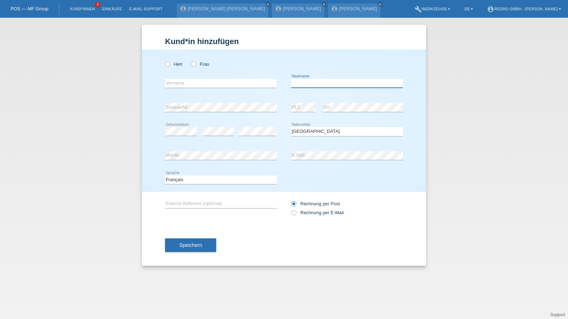
type input "[PERSON_NAME]"
click at [202, 246] on span "Speichern" at bounding box center [190, 245] width 23 height 6
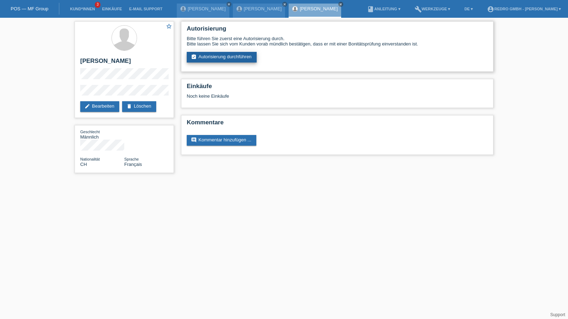
click at [250, 61] on link "assignment_turned_in Autorisierung durchführen" at bounding box center [222, 57] width 70 height 11
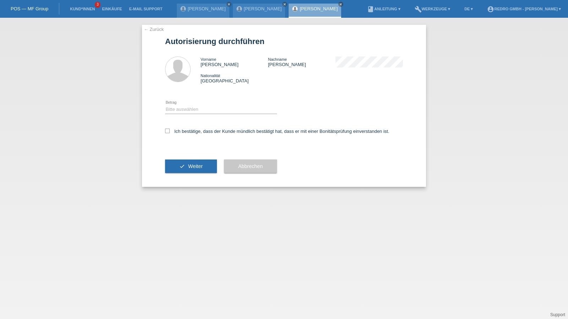
click at [205, 115] on div "Bitte auswählen CHF 1.00 - CHF 499.00 CHF 500.00 - CHF 1'999.00 CHF 2'000.00 - …" at bounding box center [221, 110] width 112 height 24
click at [206, 112] on select "Bitte auswählen CHF 1.00 - CHF 499.00 CHF 500.00 - CHF 1'999.00 CHF 2'000.00 - …" at bounding box center [221, 109] width 112 height 9
select select "1"
click at [165, 105] on select "Bitte auswählen CHF 1.00 - CHF 499.00 CHF 500.00 - CHF 1'999.00 CHF 2'000.00 - …" at bounding box center [221, 109] width 112 height 9
click at [195, 132] on label "Ich bestätige, dass der Kunde mündlich bestätigt hat, dass er mit einer Bonität…" at bounding box center [277, 131] width 224 height 5
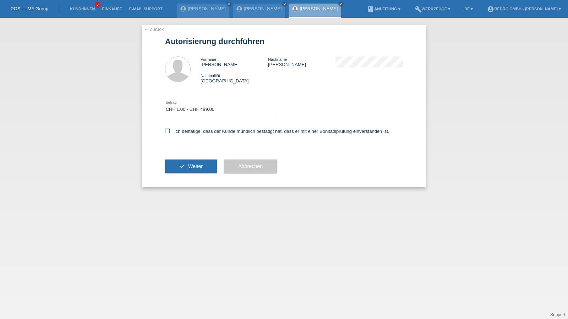
click at [170, 132] on input "Ich bestätige, dass der Kunde mündlich bestätigt hat, dass er mit einer Bonität…" at bounding box center [167, 131] width 5 height 5
checkbox input "true"
click at [187, 174] on div "check Weiter" at bounding box center [191, 166] width 52 height 41
click at [188, 167] on span "Weiter" at bounding box center [195, 166] width 15 height 6
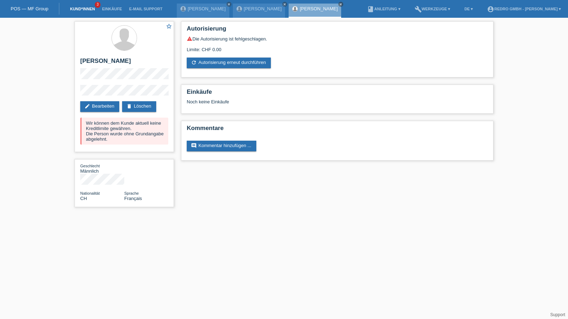
click at [72, 7] on link "Kund*innen" at bounding box center [82, 9] width 32 height 4
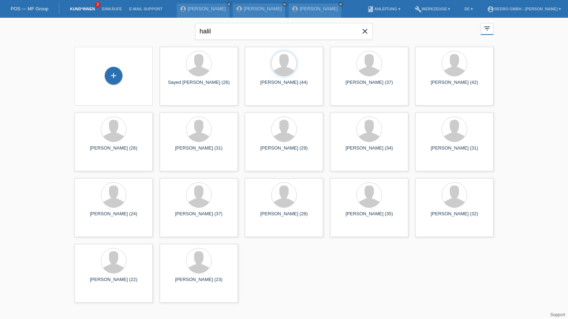
drag, startPoint x: 112, startPoint y: 71, endPoint x: 131, endPoint y: 66, distance: 19.3
click at [112, 71] on div "+" at bounding box center [113, 76] width 17 height 12
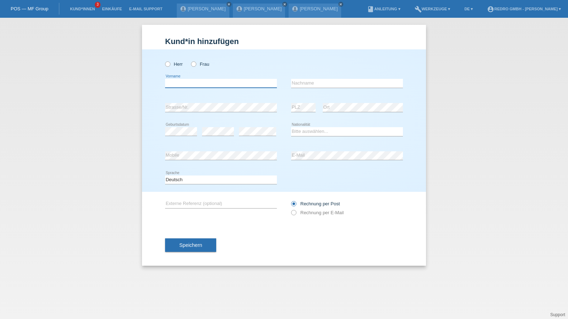
click at [206, 85] on input "text" at bounding box center [221, 83] width 112 height 9
click at [327, 132] on select "Bitte auswählen... Schweiz Deutschland Liechtenstein Österreich ------------ Af…" at bounding box center [347, 131] width 112 height 9
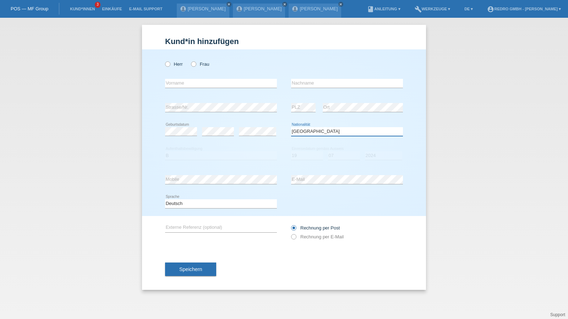
select select "RO"
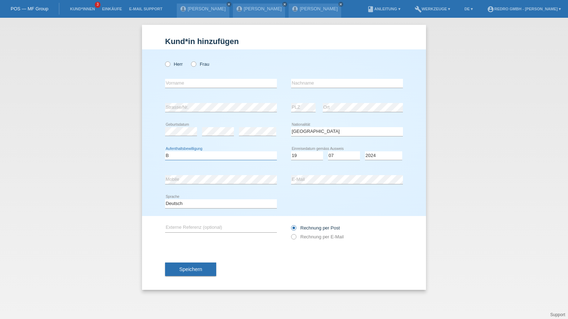
select select "B"
select select "19"
select select "07"
select select "2022"
click at [233, 86] on input "text" at bounding box center [221, 83] width 112 height 9
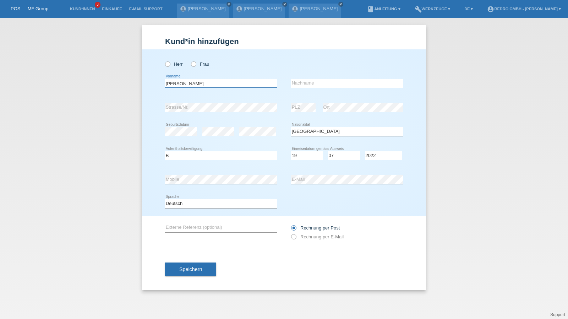
type input "Corneliu-Daniel"
type input "Cornea"
click at [334, 82] on input "Cornea" at bounding box center [347, 83] width 112 height 9
click at [197, 205] on select "Deutsch Français Italiano English" at bounding box center [221, 203] width 112 height 9
select select "it"
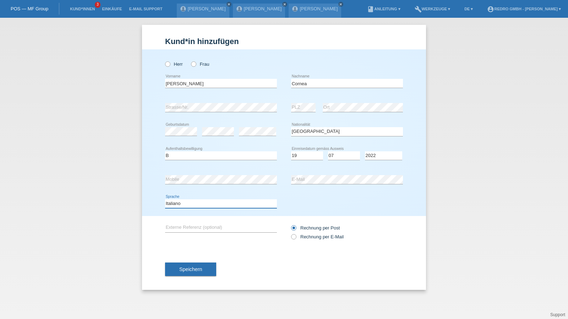
click at [165, 199] on select "Deutsch Français Italiano English" at bounding box center [221, 203] width 112 height 9
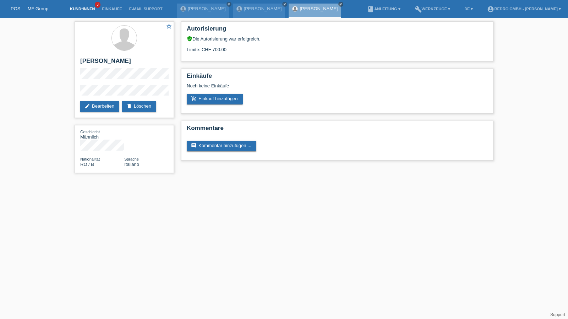
click at [76, 8] on link "Kund*innen" at bounding box center [82, 9] width 32 height 4
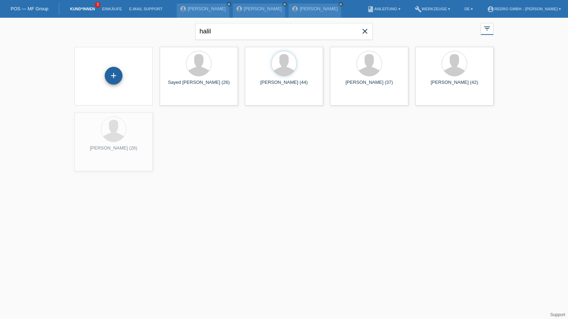
click at [109, 79] on div "+" at bounding box center [114, 76] width 18 height 18
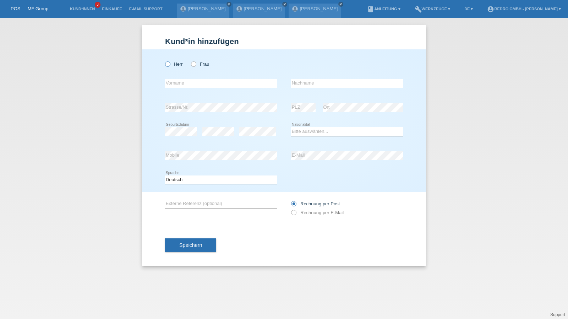
click at [177, 64] on label "Herr" at bounding box center [174, 63] width 18 height 5
click at [170, 64] on input "Herr" at bounding box center [167, 63] width 5 height 5
radio input "true"
click at [182, 88] on div "error Vorname" at bounding box center [221, 83] width 112 height 24
click at [182, 85] on input "text" at bounding box center [221, 83] width 112 height 9
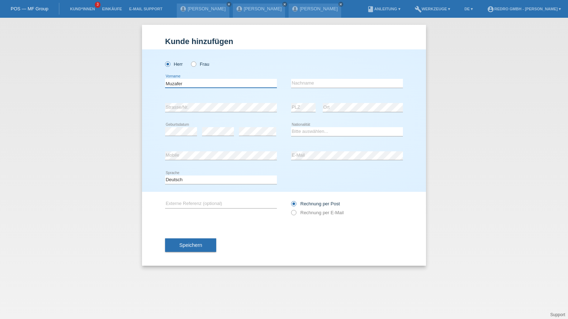
type input "Muzafer"
type input "Pira"
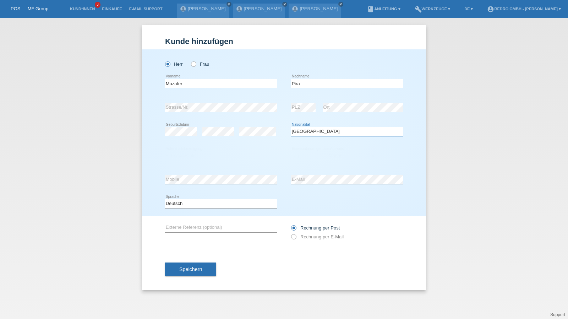
select select "XK"
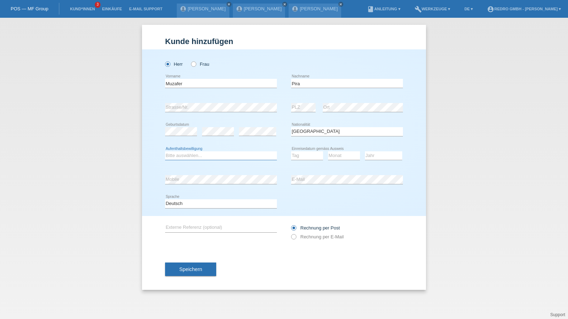
select select "C"
select select "07"
select select "1995"
click at [192, 270] on span "Speichern" at bounding box center [190, 269] width 23 height 6
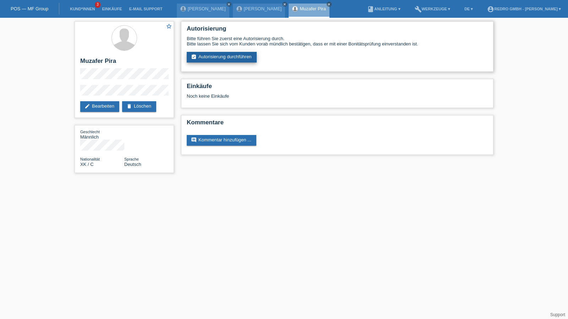
click at [215, 52] on link "assignment_turned_in Autorisierung durchführen" at bounding box center [222, 57] width 70 height 11
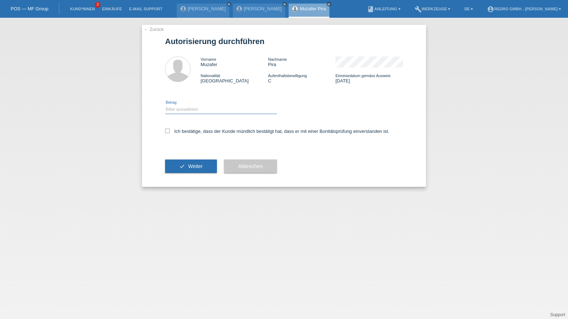
drag, startPoint x: 0, startPoint y: 0, endPoint x: 202, endPoint y: 106, distance: 228.0
click at [202, 106] on select "Bitte auswählen CHF 1.00 - CHF 499.00 CHF 500.00 - CHF 1'999.00 CHF 2'000.00 - …" at bounding box center [221, 109] width 112 height 9
select select "1"
click at [165, 105] on select "Bitte auswählen CHF 1.00 - CHF 499.00 CHF 500.00 - CHF 1'999.00 CHF 2'000.00 - …" at bounding box center [221, 109] width 112 height 9
click at [188, 130] on label "Ich bestätige, dass der Kunde mündlich bestätigt hat, dass er mit einer Bonität…" at bounding box center [277, 131] width 224 height 5
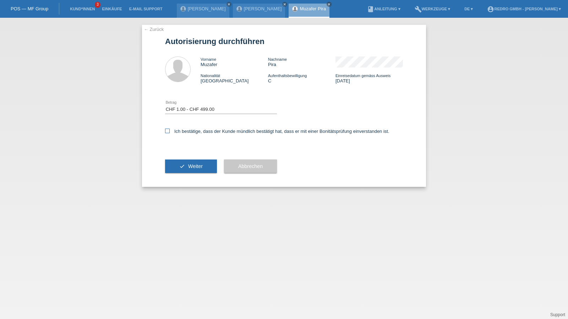
click at [170, 130] on input "Ich bestätige, dass der Kunde mündlich bestätigt hat, dass er mit einer Bonität…" at bounding box center [167, 131] width 5 height 5
checkbox input "true"
click at [185, 167] on button "check Weiter" at bounding box center [191, 165] width 52 height 13
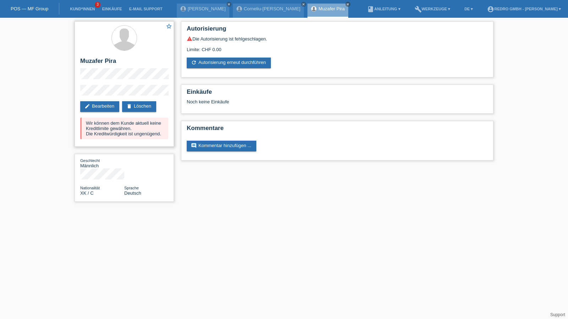
click at [107, 62] on h2 "Muzafer Pira" at bounding box center [124, 63] width 88 height 11
click at [97, 61] on h2 "Muzafer Pira" at bounding box center [124, 63] width 88 height 11
copy h2 "Muzafer"
click at [93, 63] on h2 "Muzafer Pira" at bounding box center [124, 63] width 88 height 11
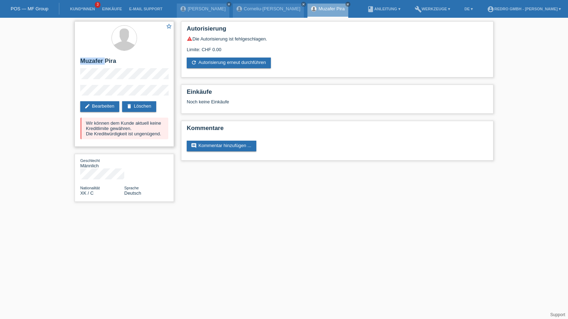
click at [93, 63] on h2 "Muzafer Pira" at bounding box center [124, 63] width 88 height 11
click at [78, 91] on div "star_border Muzafer Pira edit Bearbeiten delete Löschen Wir können dem Kunde ak…" at bounding box center [124, 83] width 99 height 125
click at [245, 10] on link "[PERSON_NAME]" at bounding box center [272, 8] width 57 height 5
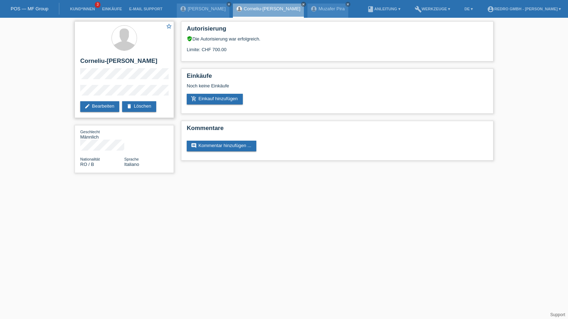
click at [102, 61] on h2 "Corneliu-[PERSON_NAME]" at bounding box center [124, 63] width 88 height 11
click at [102, 61] on h2 "[PERSON_NAME]" at bounding box center [124, 63] width 88 height 11
drag, startPoint x: 102, startPoint y: 61, endPoint x: 102, endPoint y: 49, distance: 11.7
click at [102, 61] on h2 "[PERSON_NAME]" at bounding box center [124, 63] width 88 height 11
copy div "[PERSON_NAME]"
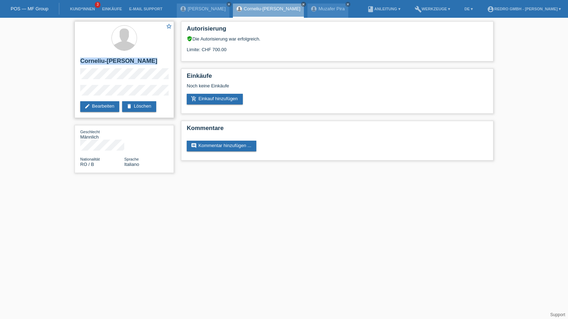
click at [99, 61] on h2 "[PERSON_NAME]" at bounding box center [124, 63] width 88 height 11
click at [73, 91] on div "star_border Corneliu-Daniel Cornea edit Bearbeiten delete Löschen Geschlecht Mä…" at bounding box center [124, 99] width 107 height 162
click at [77, 6] on li "Kund*innen 3" at bounding box center [82, 9] width 32 height 18
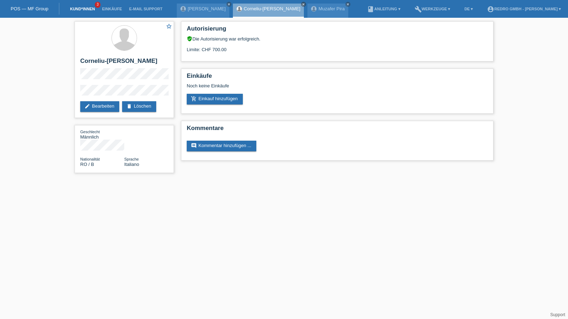
click at [75, 9] on link "Kund*innen" at bounding box center [82, 9] width 32 height 4
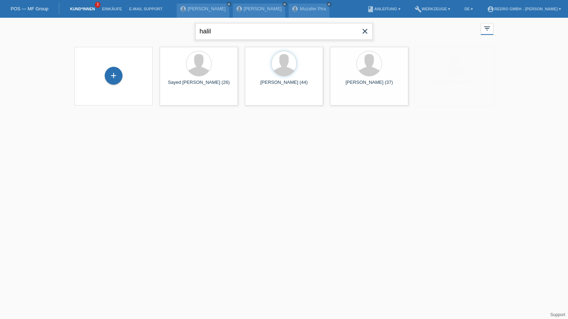
click at [230, 23] on input "halil" at bounding box center [284, 31] width 178 height 17
click at [222, 26] on input "halil" at bounding box center [284, 31] width 178 height 17
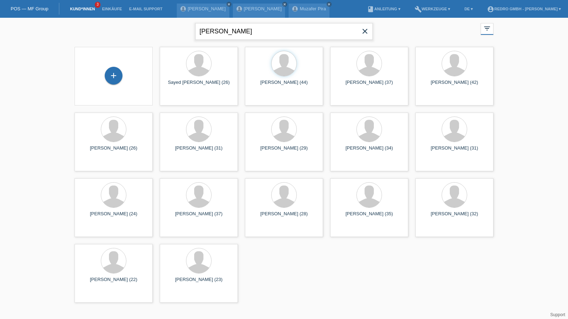
type input "[PERSON_NAME]"
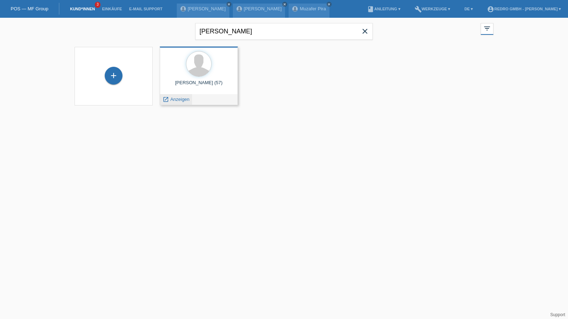
click at [180, 99] on span "Anzeigen" at bounding box center [179, 99] width 19 height 5
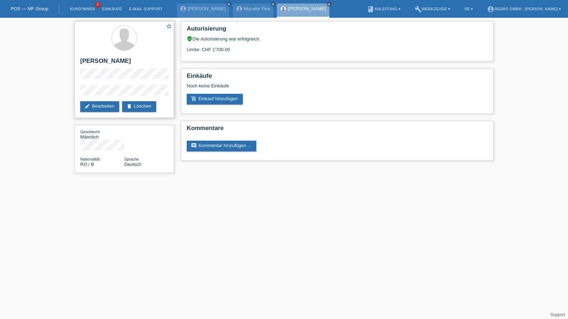
click at [129, 58] on h2 "[PERSON_NAME]" at bounding box center [124, 63] width 88 height 11
copy div "[PERSON_NAME]"
click at [76, 94] on div "star_border Cornel-Ioan Petrascu edit Bearbeiten delete Löschen" at bounding box center [124, 69] width 99 height 97
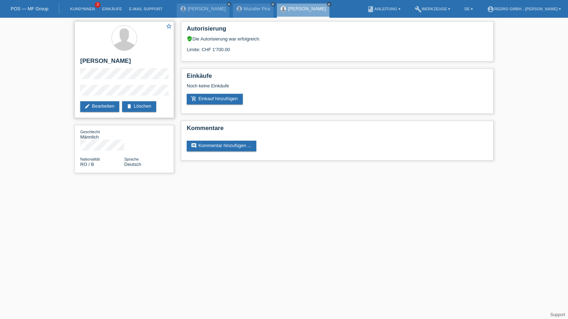
click at [119, 62] on h2 "[PERSON_NAME]" at bounding box center [124, 63] width 88 height 11
copy div "Cornel-[PERSON_NAME]"
click at [93, 61] on h2 "Cornel-[PERSON_NAME]" at bounding box center [124, 63] width 88 height 11
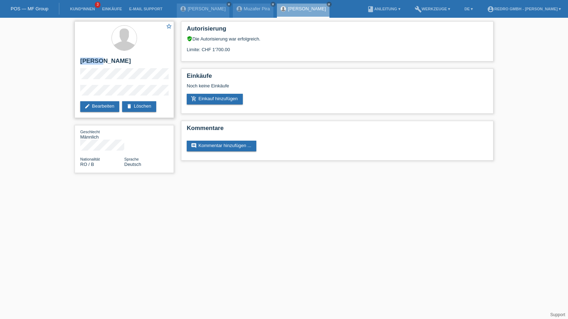
click at [93, 61] on h2 "Cornel-[PERSON_NAME]" at bounding box center [124, 63] width 88 height 11
click at [75, 9] on link "Kund*innen" at bounding box center [82, 9] width 32 height 4
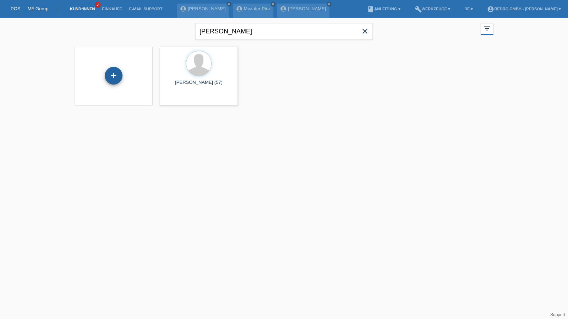
click at [107, 75] on div "+" at bounding box center [114, 76] width 18 height 18
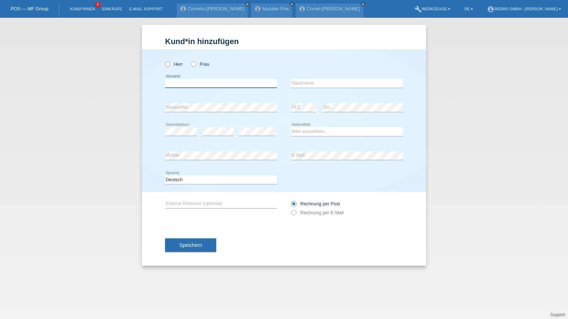
click at [190, 81] on input "text" at bounding box center [221, 83] width 112 height 9
type input "[PERSON_NAME]"
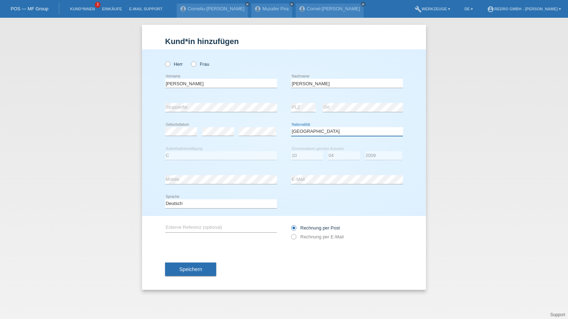
select select "PT"
select select "C"
select select "10"
select select "04"
click at [194, 204] on select "Deutsch Français Italiano English" at bounding box center [221, 203] width 112 height 9
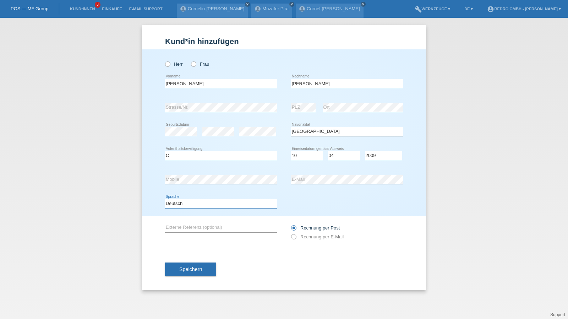
select select "fr"
click at [165, 199] on select "Deutsch Français Italiano English" at bounding box center [221, 203] width 112 height 9
click at [173, 266] on button "Speichern" at bounding box center [190, 268] width 51 height 13
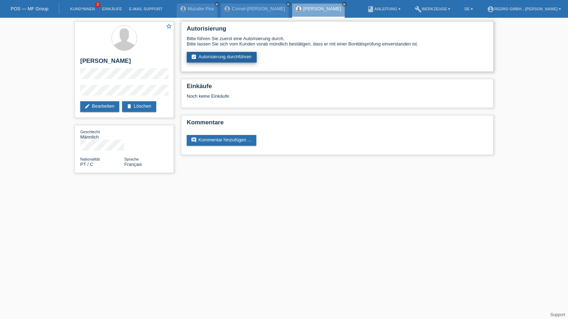
click at [244, 59] on link "assignment_turned_in Autorisierung durchführen" at bounding box center [222, 57] width 70 height 11
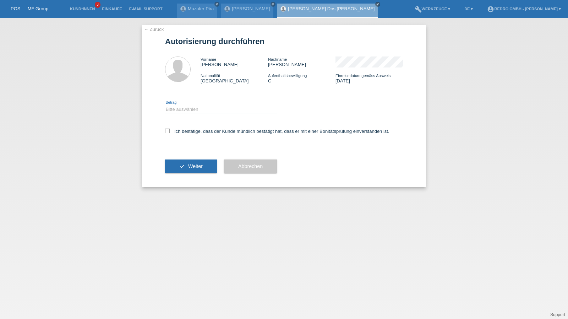
drag, startPoint x: 206, startPoint y: 109, endPoint x: 203, endPoint y: 113, distance: 4.0
click at [206, 109] on select "Bitte auswählen CHF 1.00 - CHF 499.00 CHF 500.00 - CHF 1'999.00 CHF 2'000.00 - …" at bounding box center [221, 109] width 112 height 9
select select "1"
click at [165, 105] on select "Bitte auswählen CHF 1.00 - CHF 499.00 CHF 500.00 - CHF 1'999.00 CHF 2'000.00 - …" at bounding box center [221, 109] width 112 height 9
click at [187, 133] on label "Ich bestätige, dass der Kunde mündlich bestätigt hat, dass er mit einer Bonität…" at bounding box center [277, 131] width 224 height 5
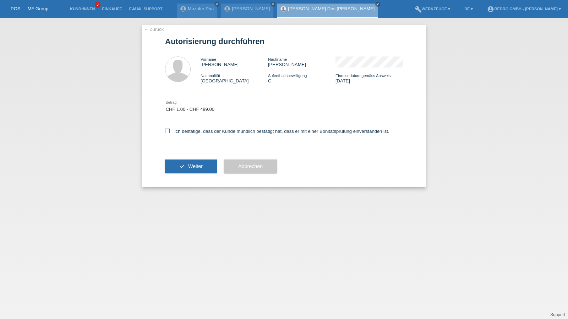
click at [170, 133] on input "Ich bestätige, dass der Kunde mündlich bestätigt hat, dass er mit einer Bonität…" at bounding box center [167, 131] width 5 height 5
checkbox input "true"
click at [179, 175] on div "check Weiter" at bounding box center [191, 166] width 52 height 41
click at [182, 168] on button "check Weiter" at bounding box center [191, 165] width 52 height 13
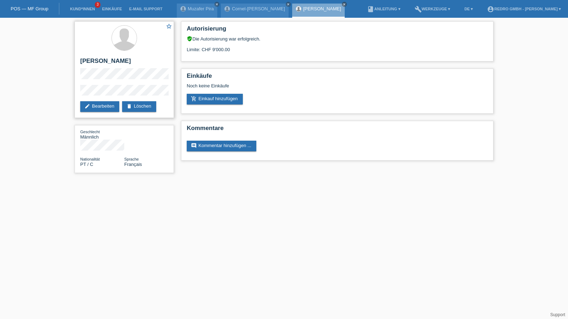
click at [94, 62] on h2 "[PERSON_NAME]" at bounding box center [124, 63] width 88 height 11
copy div "[PERSON_NAME]"
click at [89, 61] on h2 "[PERSON_NAME]" at bounding box center [124, 63] width 88 height 11
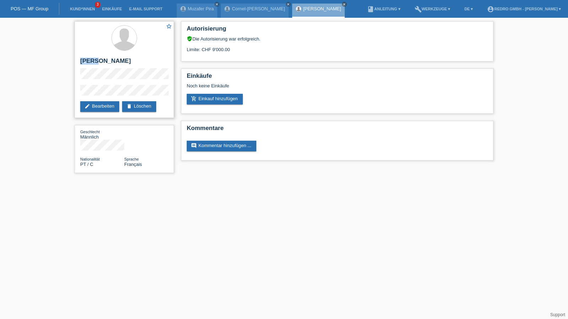
click at [89, 61] on h2 "[PERSON_NAME]" at bounding box center [124, 63] width 88 height 11
click at [79, 100] on div "star_border [PERSON_NAME] edit Bearbeiten delete Löschen" at bounding box center [124, 69] width 99 height 97
